Goal: Task Accomplishment & Management: Use online tool/utility

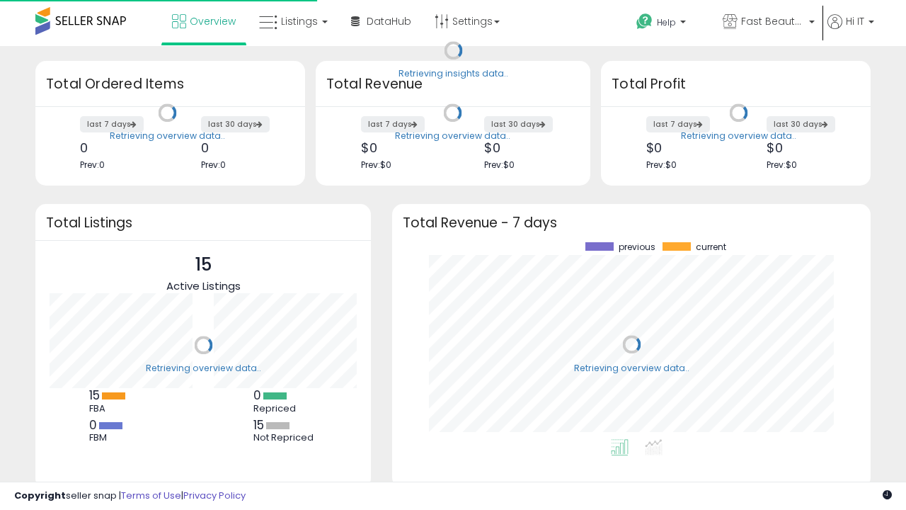
scroll to position [197, 450]
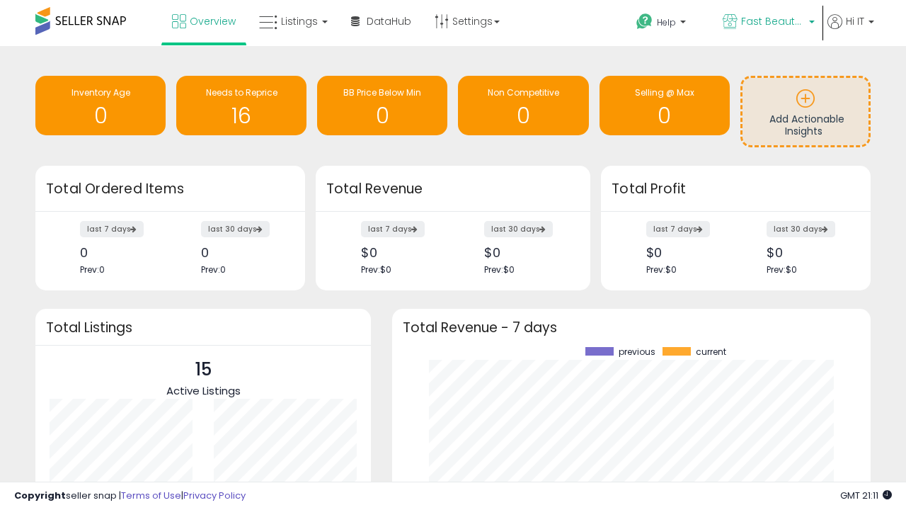
click at [767, 23] on span "Fast Beauty ([GEOGRAPHIC_DATA])" at bounding box center [773, 21] width 64 height 14
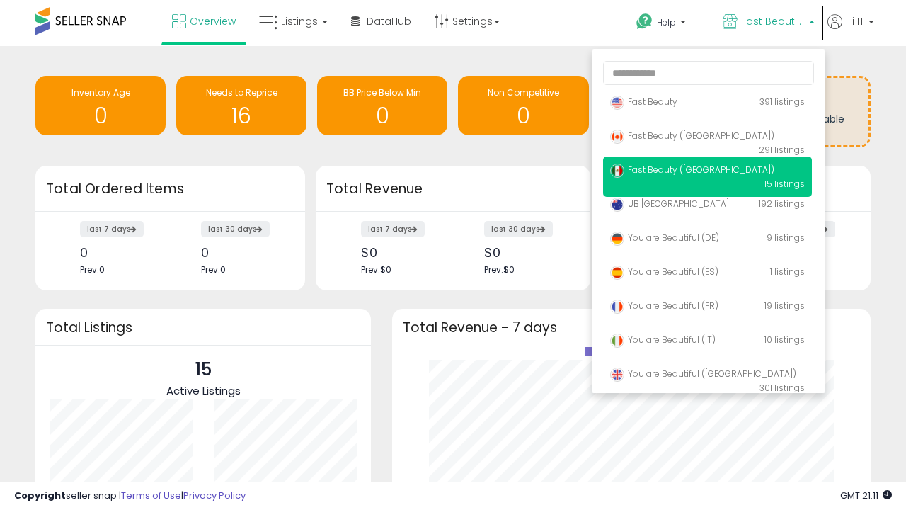
click at [707, 172] on span "Fast Beauty ([GEOGRAPHIC_DATA])" at bounding box center [692, 169] width 164 height 12
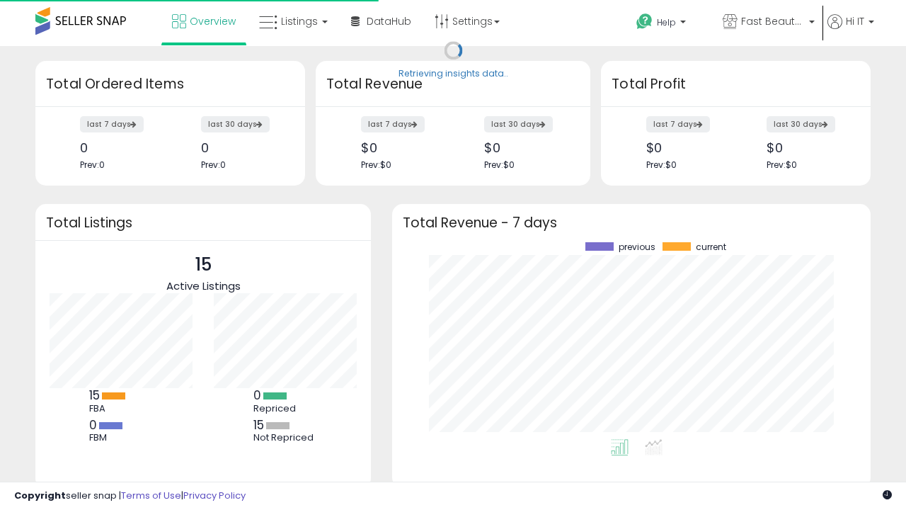
scroll to position [197, 450]
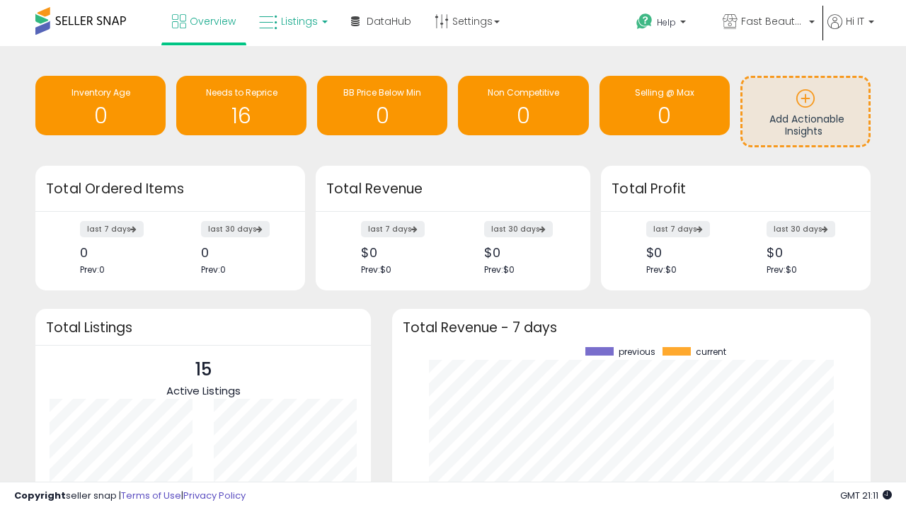
click at [292, 21] on span "Listings" at bounding box center [299, 21] width 37 height 14
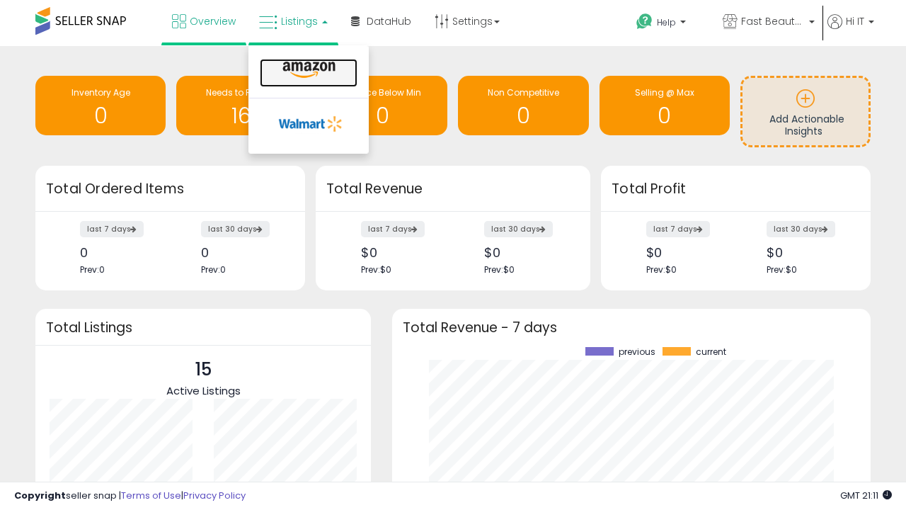
click at [307, 70] on icon at bounding box center [309, 70] width 62 height 18
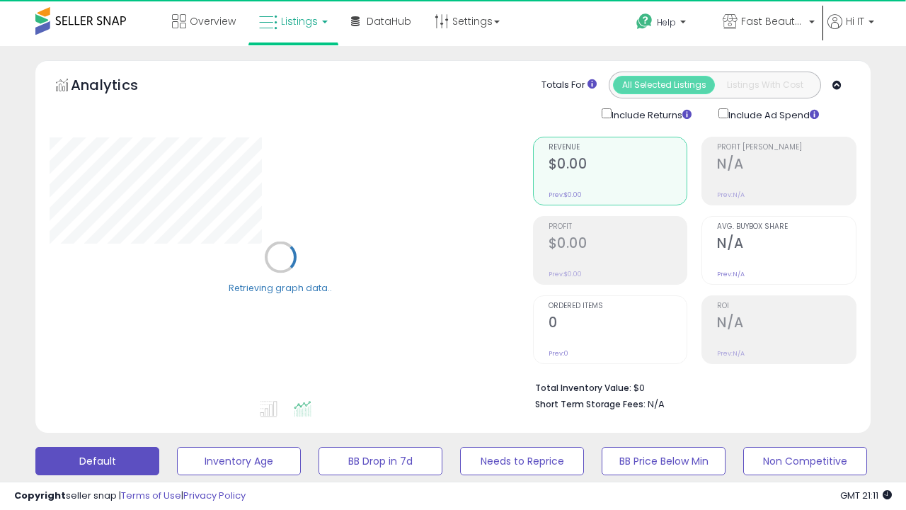
scroll to position [275, 0]
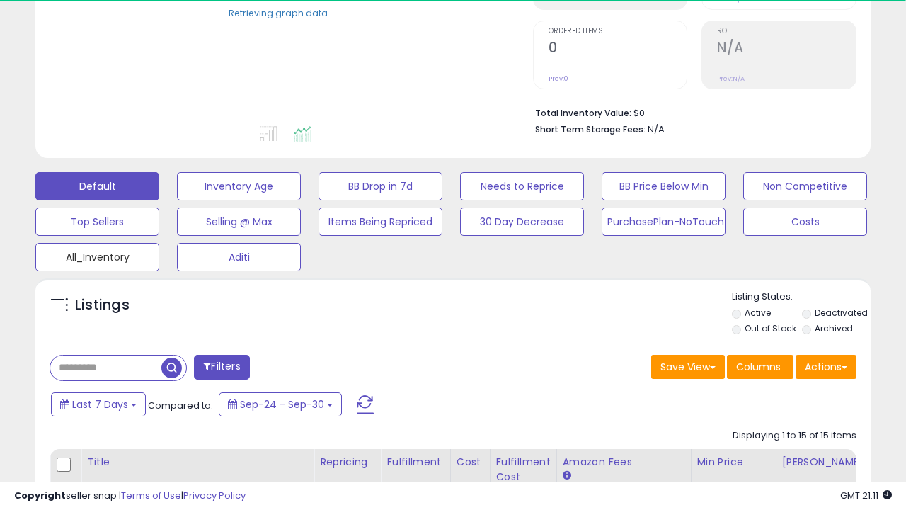
click at [97, 254] on button "All_Inventory" at bounding box center [97, 257] width 124 height 28
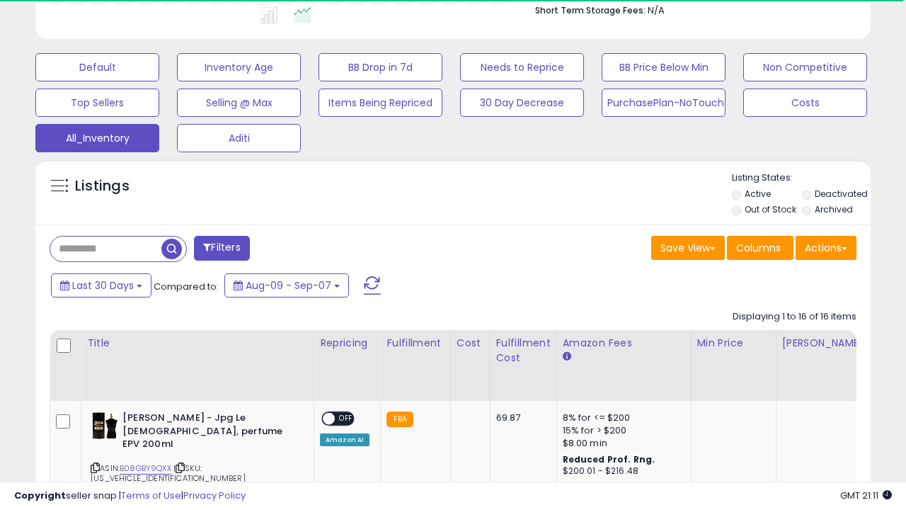
scroll to position [0, 11]
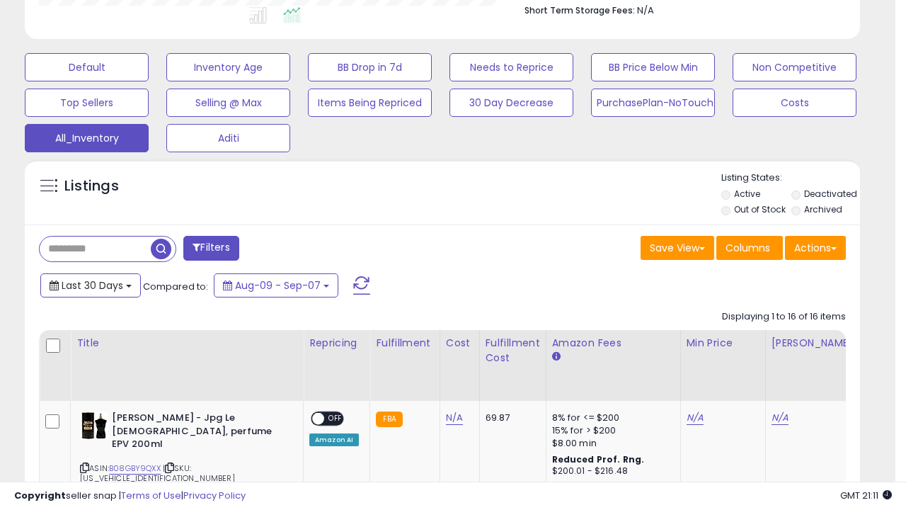
click at [90, 284] on span "Last 30 Days" at bounding box center [93, 285] width 62 height 14
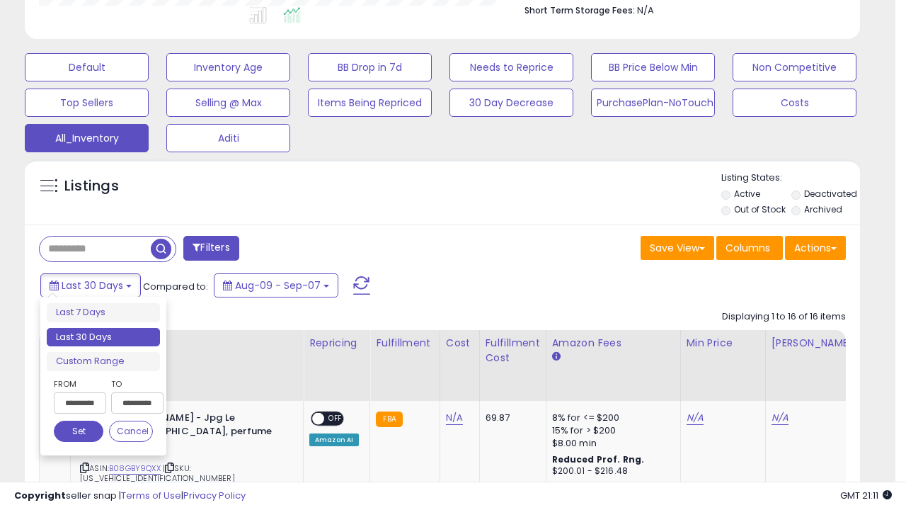
click at [103, 337] on li "Last 30 Days" at bounding box center [103, 337] width 113 height 19
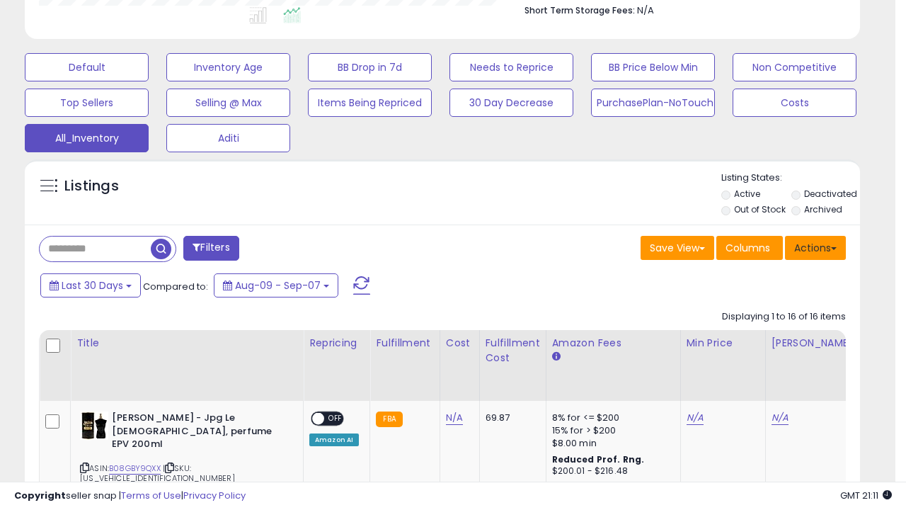
click at [815, 246] on button "Actions" at bounding box center [815, 248] width 61 height 24
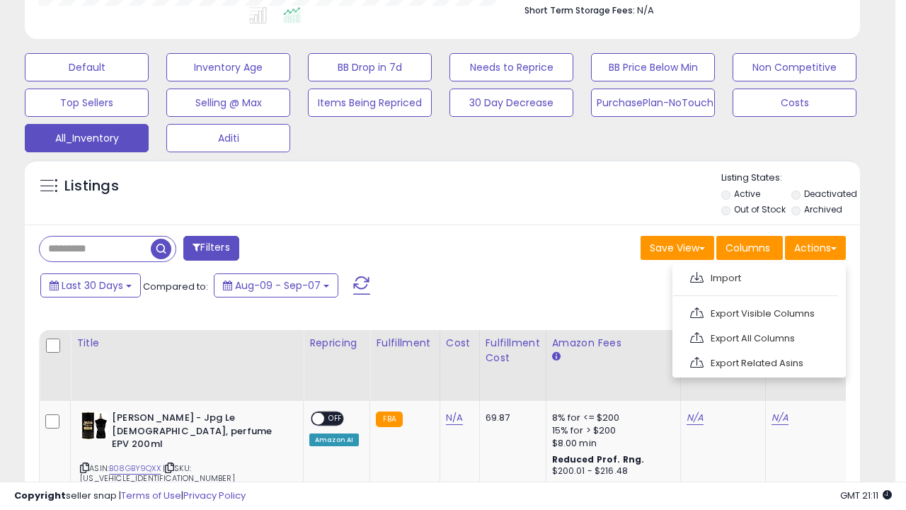
click at [757, 336] on link "Export All Columns" at bounding box center [757, 338] width 155 height 22
